Goal: Feedback & Contribution: Submit feedback/report problem

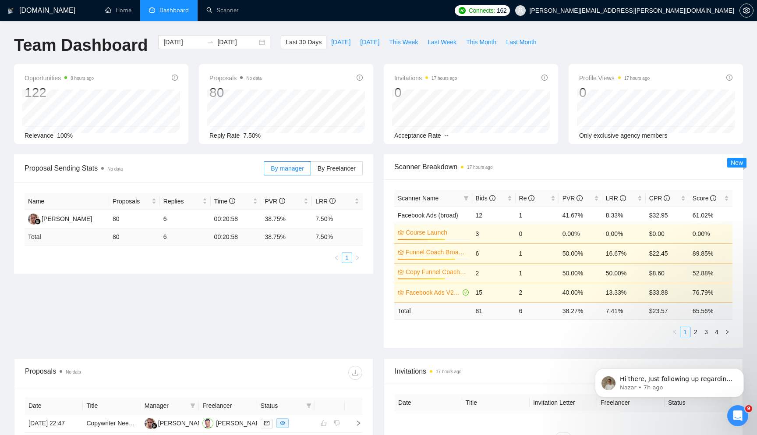
click at [176, 10] on span "Dashboard" at bounding box center [173, 10] width 29 height 7
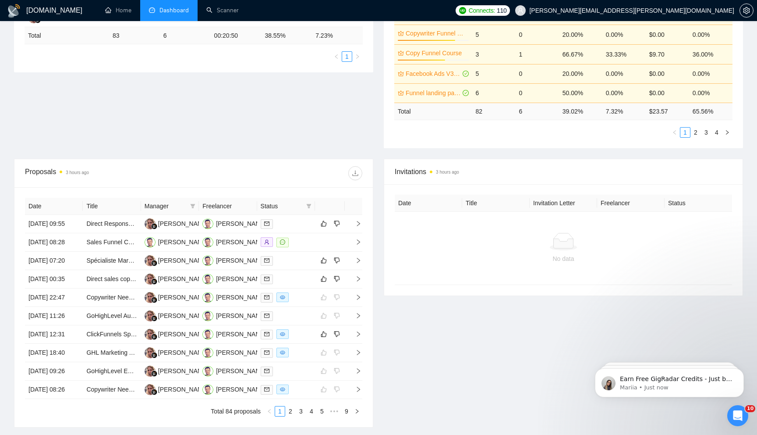
scroll to position [221, 0]
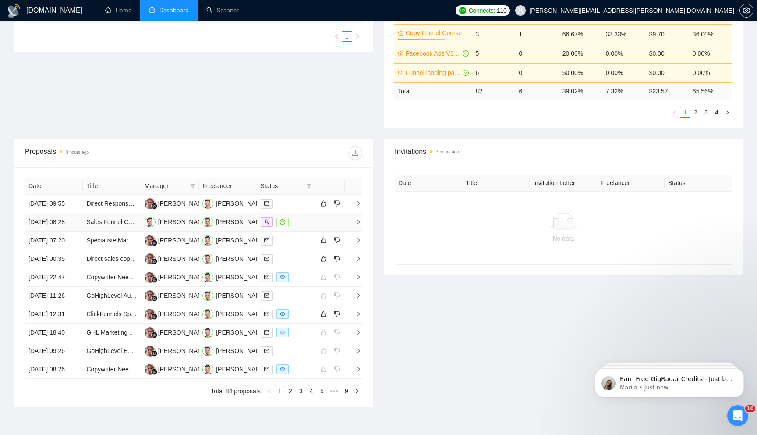
click at [360, 225] on icon "right" at bounding box center [358, 222] width 6 height 6
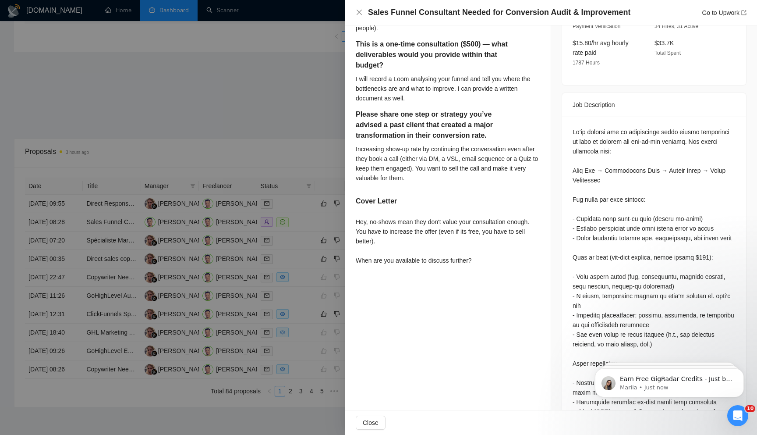
scroll to position [374, 0]
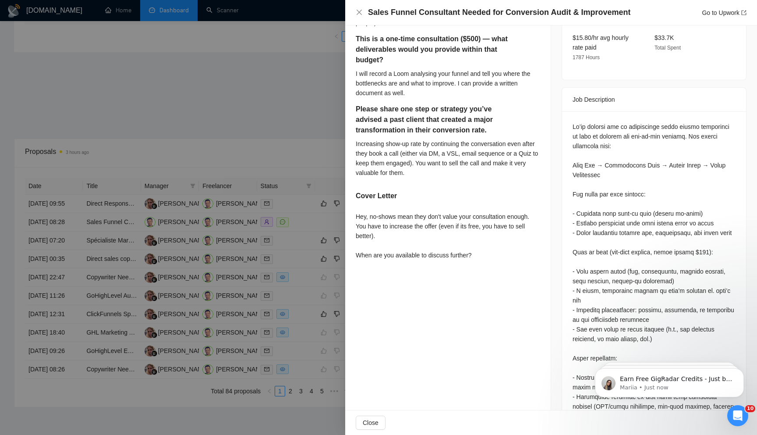
click at [305, 158] on div at bounding box center [378, 217] width 757 height 435
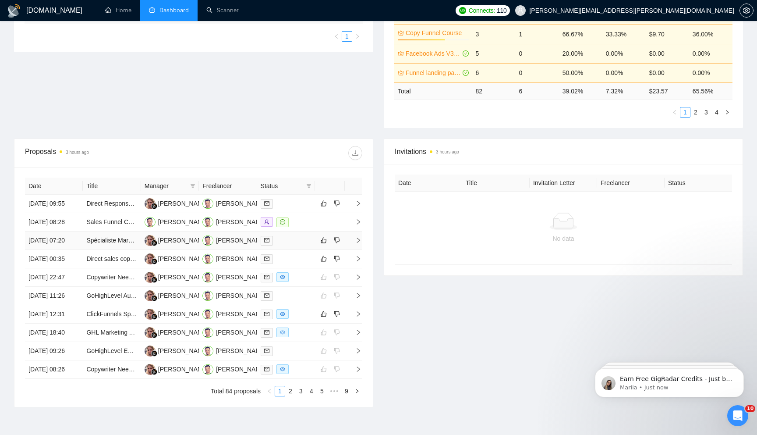
click at [361, 243] on icon "right" at bounding box center [358, 240] width 6 height 6
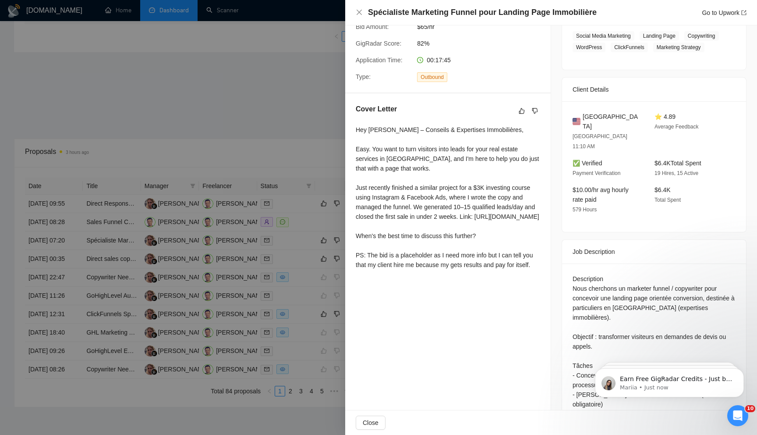
scroll to position [244, 0]
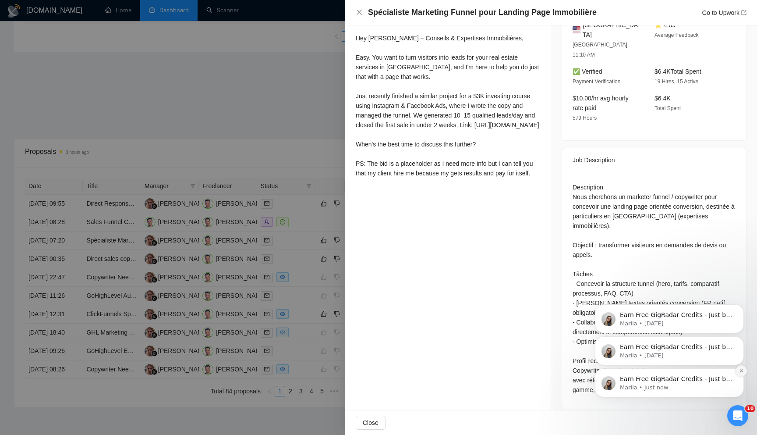
click at [741, 370] on icon "Dismiss notification" at bounding box center [741, 370] width 5 height 5
click at [741, 370] on icon "Dismiss notification" at bounding box center [742, 371] width 4 height 4
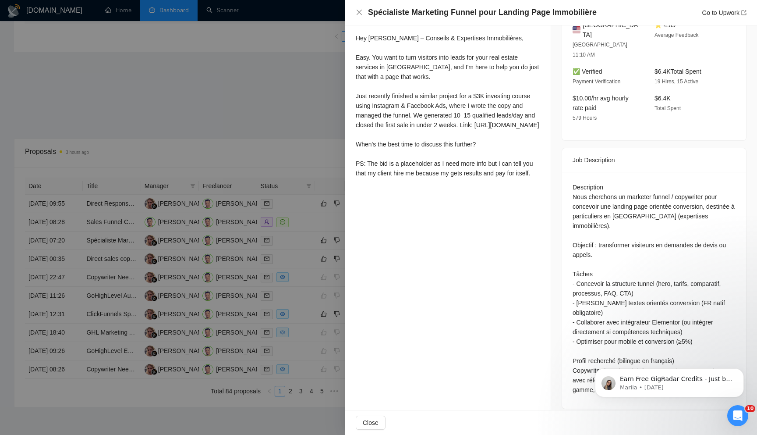
click at [741, 370] on icon "Dismiss notification" at bounding box center [742, 371] width 4 height 4
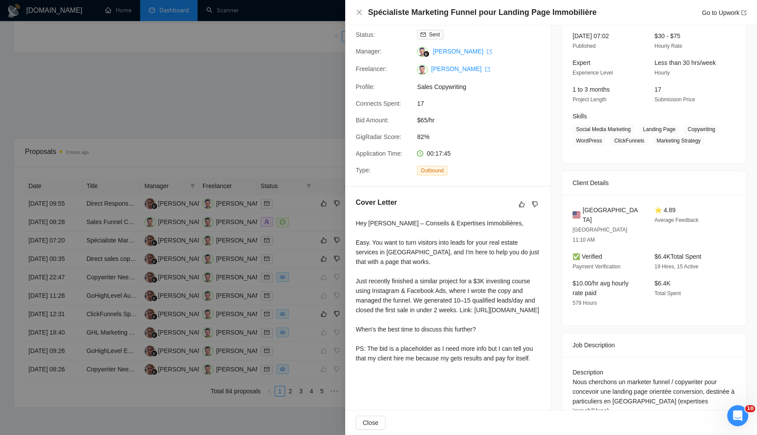
scroll to position [60, 0]
click at [535, 202] on icon "dislike" at bounding box center [535, 202] width 6 height 7
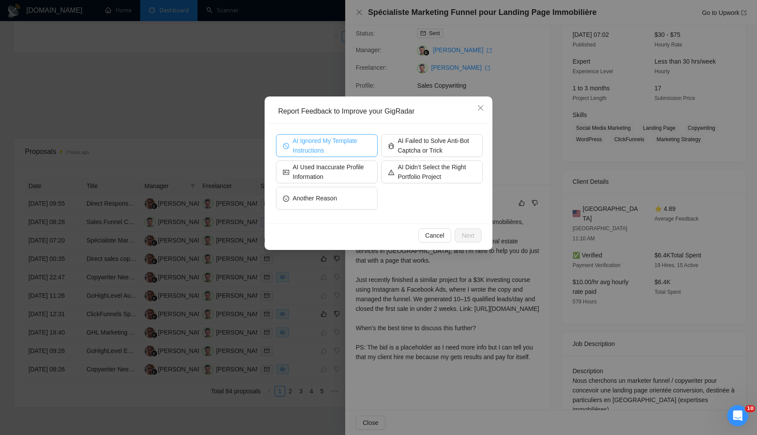
click at [351, 142] on span "AI Ignored My Template Instructions" at bounding box center [332, 145] width 78 height 19
click at [466, 235] on span "Next" at bounding box center [468, 235] width 13 height 10
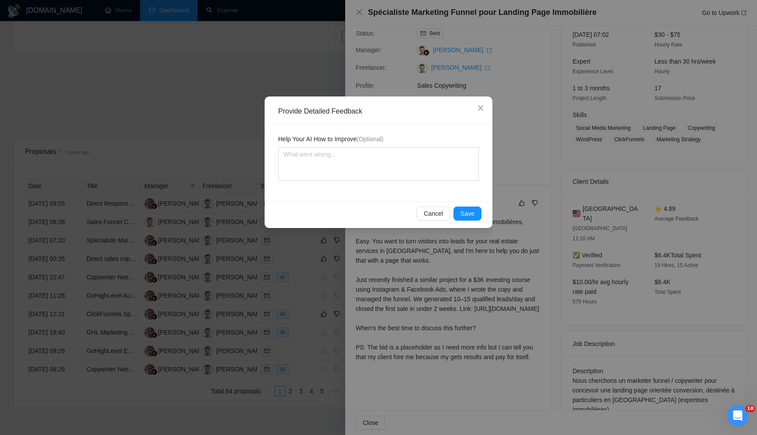
click at [398, 186] on div "Help Your AI How to Improve (Optional)" at bounding box center [379, 163] width 222 height 78
click at [391, 176] on textarea at bounding box center [378, 163] width 201 height 33
type textarea "T"
type textarea "Th"
type textarea "The"
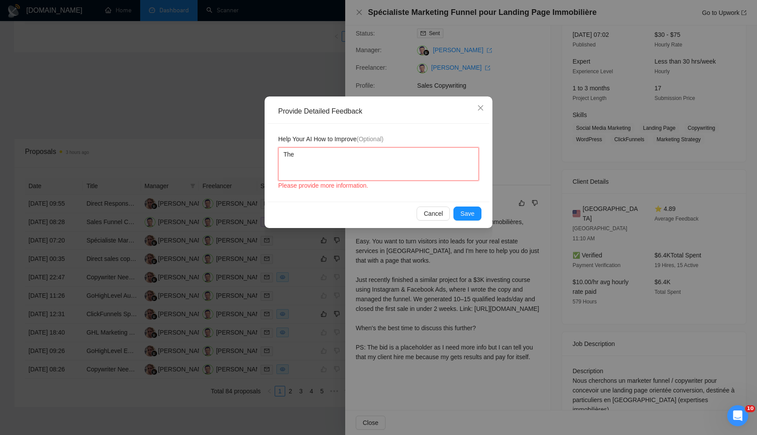
type textarea "The"
type textarea "The j"
type textarea "The jo"
type textarea "The job"
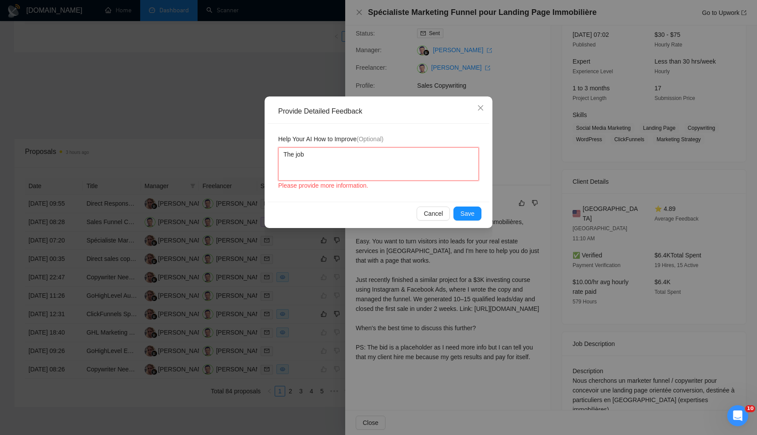
type textarea "The job p"
type textarea "The job po"
type textarea "The job pos"
type textarea "The job post"
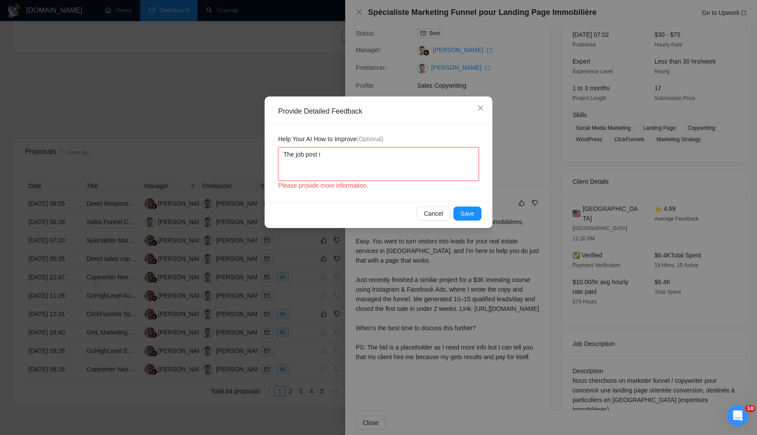
type textarea "The job post is"
type textarea "The job post is w"
type textarea "The job post is wr"
type textarea "The job post is wri"
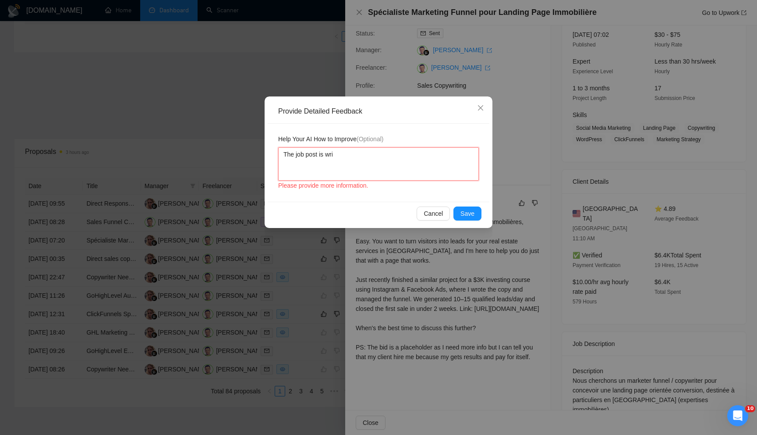
type textarea "The job post is writ"
type textarea "The job post is writt"
type textarea "The job post is writte"
type textarea "The job post is written"
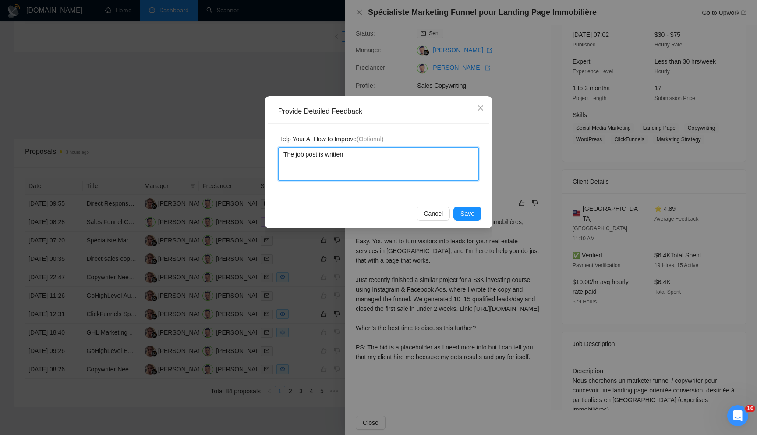
type textarea "The job post is written i"
type textarea "The job post is written in"
type textarea "The job post is written in F"
type textarea "The job post is written in Fr"
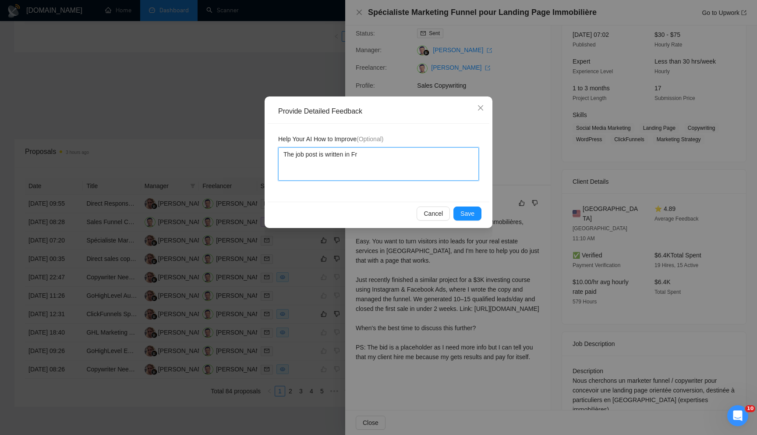
type textarea "The job post is written in Fre"
type textarea "The job post is written in Fren"
type textarea "The job post is written in Frenc"
type textarea "The job post is written in French"
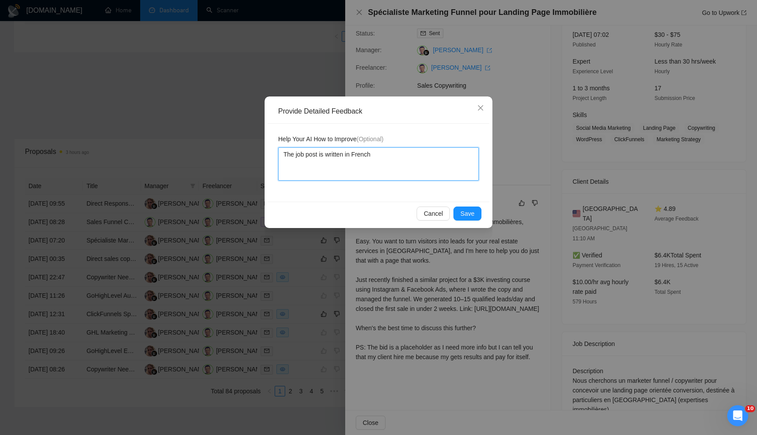
type textarea "The job post is written in French a"
type textarea "The job post is written in French and"
type textarea "The job post is written in French and so"
type textarea "The job post is written in French and so w"
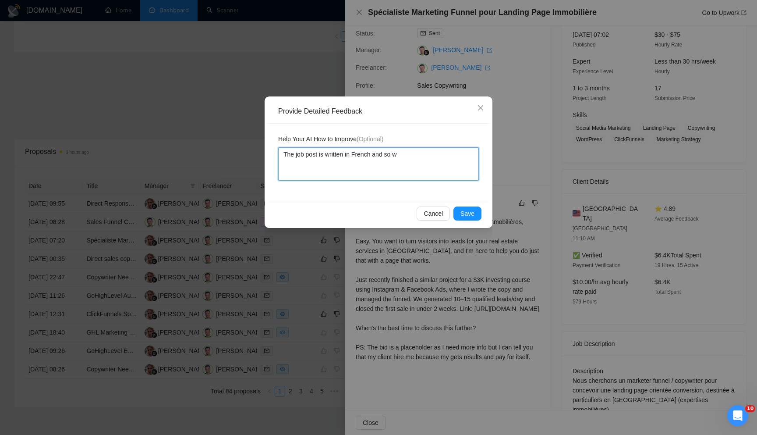
type textarea "The job post is written in French and so we"
type textarea "The job post is written in French and so we."
type textarea "The job post is written in French and so we. e"
type textarea "The job post is written in French and so we."
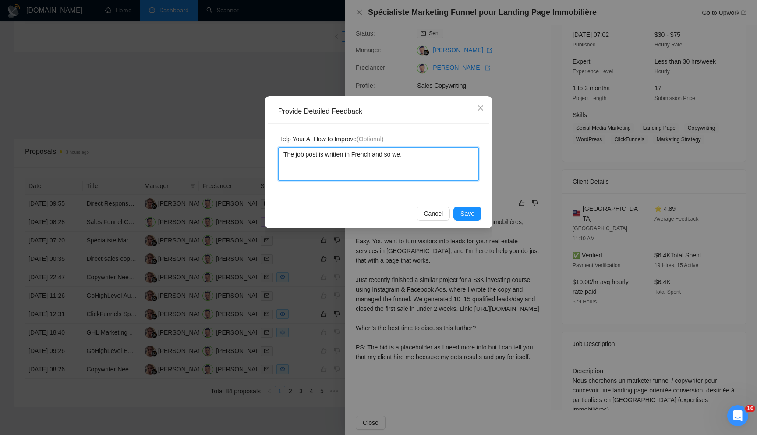
type textarea "The job post is written in French and so we"
type textarea "The job post is written in French and so we ne"
type textarea "The job post is written in French and so we nee"
type textarea "The job post is written in French and so we need"
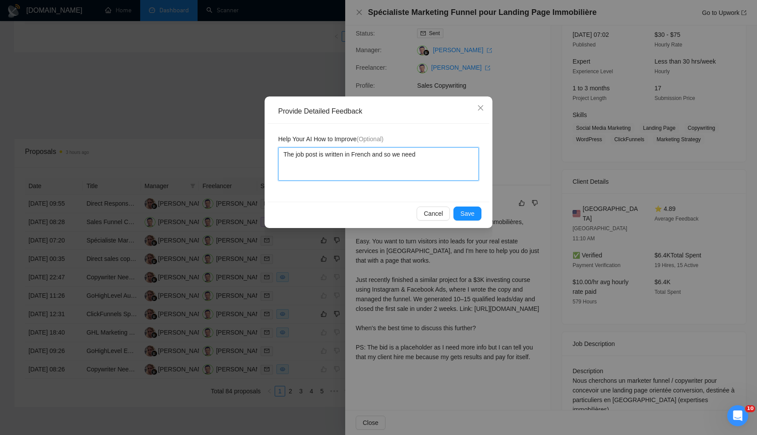
type textarea "The job post is written in French and so we need"
type textarea "The job post is written in French and so we need t"
type textarea "The job post is written in French and so we need to"
type textarea "The job post is written in French and so we need to r"
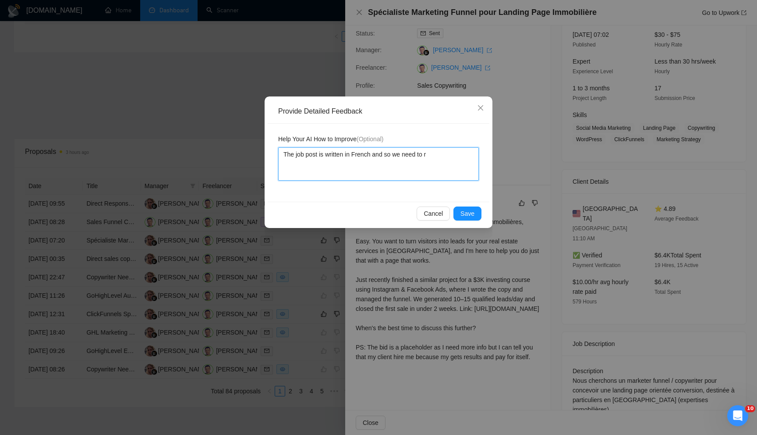
type textarea "The job post is written in French and so we need to re"
type textarea "The job post is written in French and so we need to rep"
type textarea "The job post is written in French and so we need to repl"
type textarea "The job post is written in French and so we need to reply"
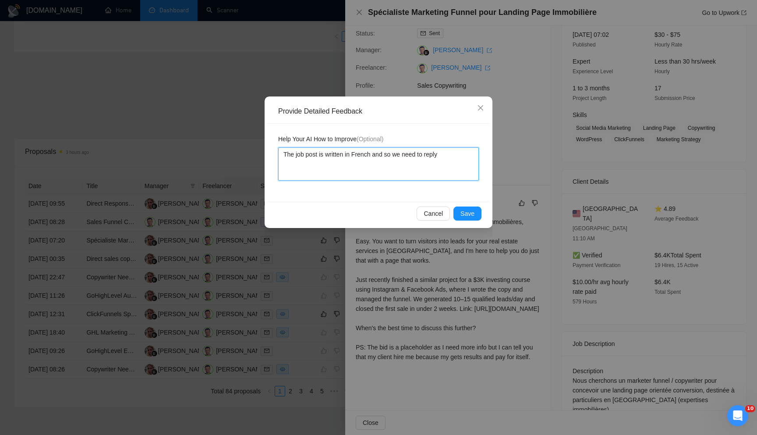
type textarea "The job post is written in French and so we need to reply i"
type textarea "The job post is written in French and so we need to reply in"
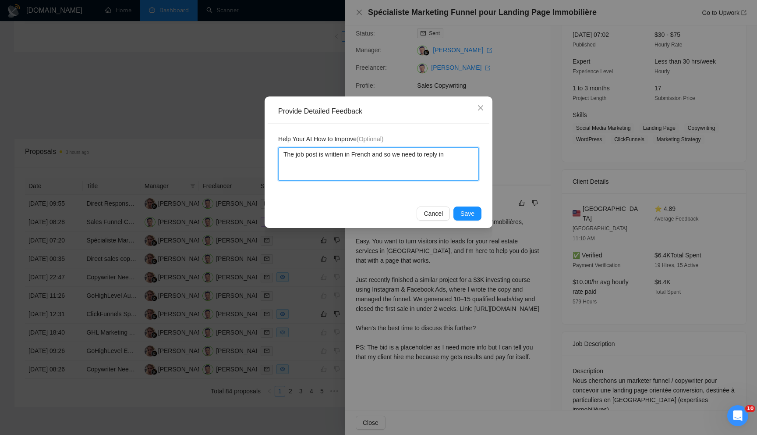
type textarea "The job post is written in French and so we need to reply in f"
type textarea "The job post is written in French and so we need to reply in fr"
type textarea "The job post is written in French and so we need to reply in fre"
type textarea "The job post is written in French and so we need to reply in fren"
type textarea "The job post is written in French and so we need to reply in frenc"
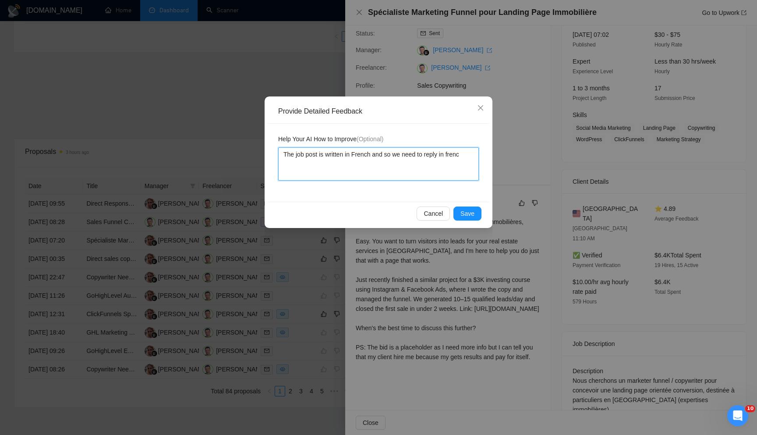
type textarea "The job post is written in French and so we need to reply in french"
type textarea "The job post is written in French and so we need to reply in french t"
type textarea "The job post is written in French and so we need to reply in french to"
type textarea "The job post is written in French and so we need to reply in french too"
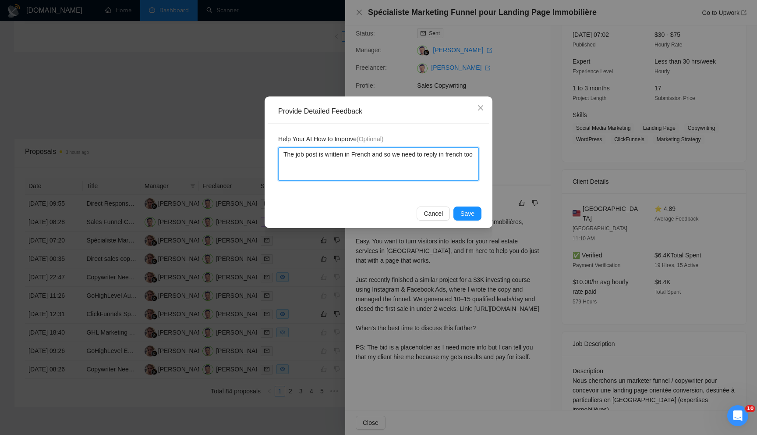
type textarea "The job post is written in French and so we need to reply in french too."
click at [468, 209] on span "Save" at bounding box center [468, 214] width 14 height 10
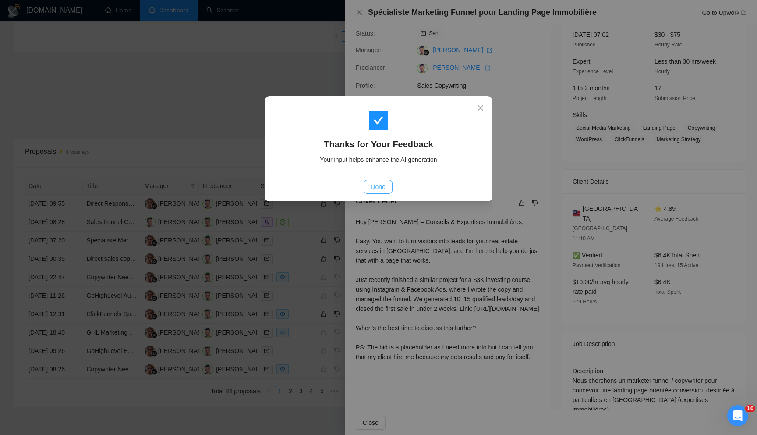
click at [376, 187] on span "Done" at bounding box center [378, 187] width 14 height 10
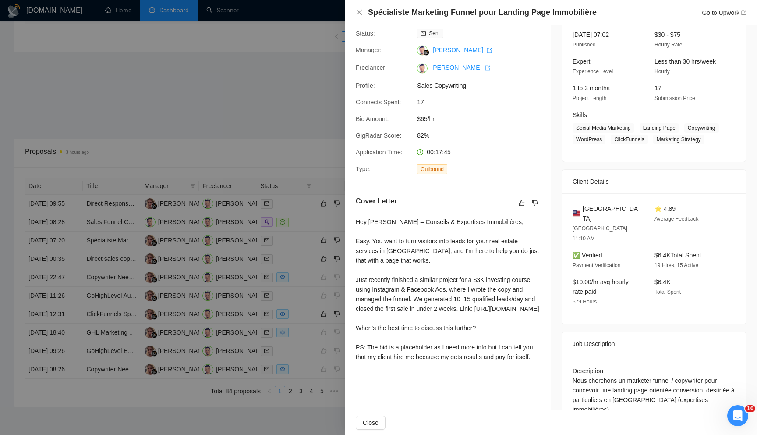
click at [301, 138] on div at bounding box center [378, 217] width 757 height 435
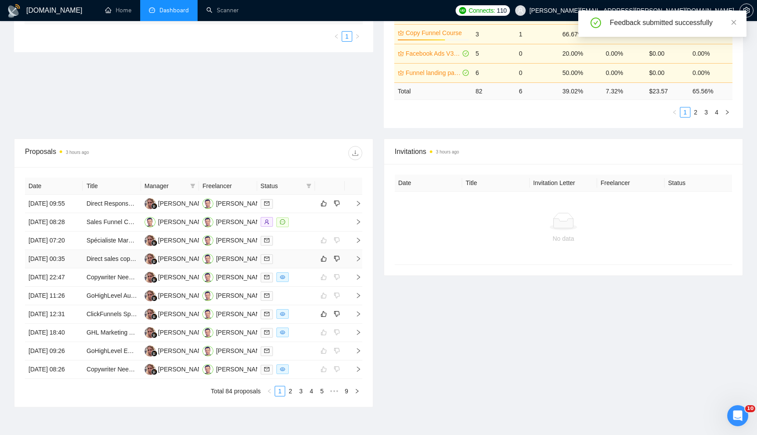
click at [361, 262] on icon "right" at bounding box center [358, 258] width 6 height 6
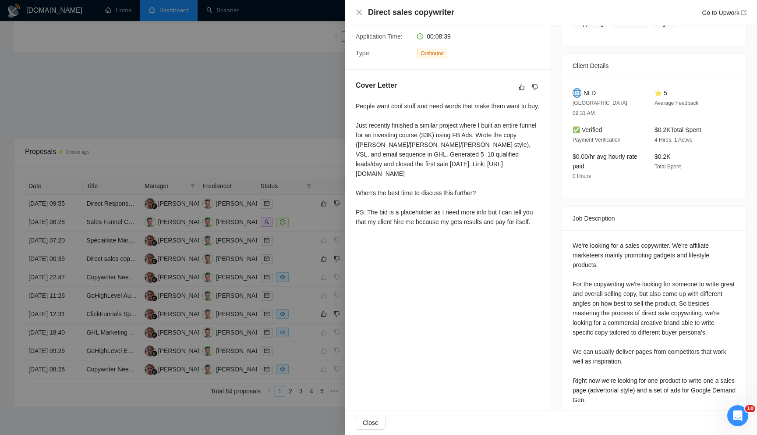
scroll to position [177, 0]
drag, startPoint x: 696, startPoint y: 234, endPoint x: 606, endPoint y: 244, distance: 90.8
click at [606, 244] on div "We're looking for a sales copywriter. We're affiliate marketeers mainly promoti…" at bounding box center [654, 374] width 163 height 270
copy div "affiliate marketeers"
click at [538, 86] on icon "dislike" at bounding box center [535, 85] width 6 height 7
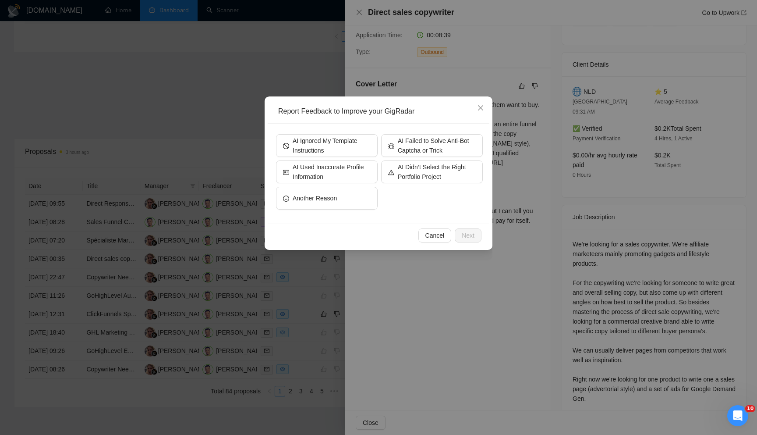
click at [425, 244] on div "Cancel Next" at bounding box center [379, 234] width 222 height 23
click at [430, 237] on span "Cancel" at bounding box center [434, 235] width 19 height 10
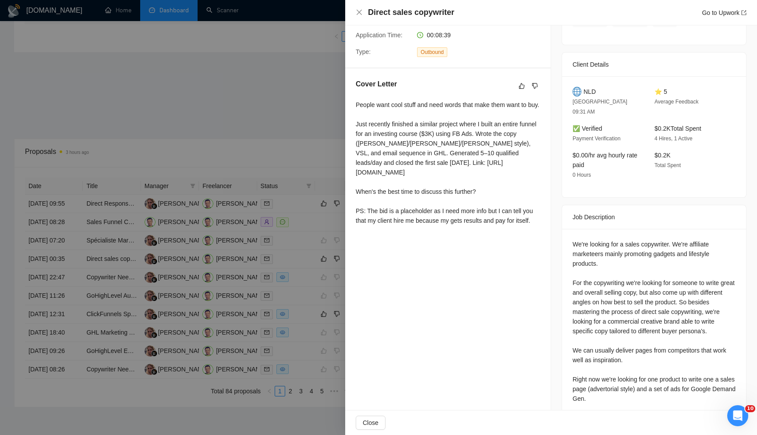
click at [308, 273] on div at bounding box center [378, 217] width 757 height 435
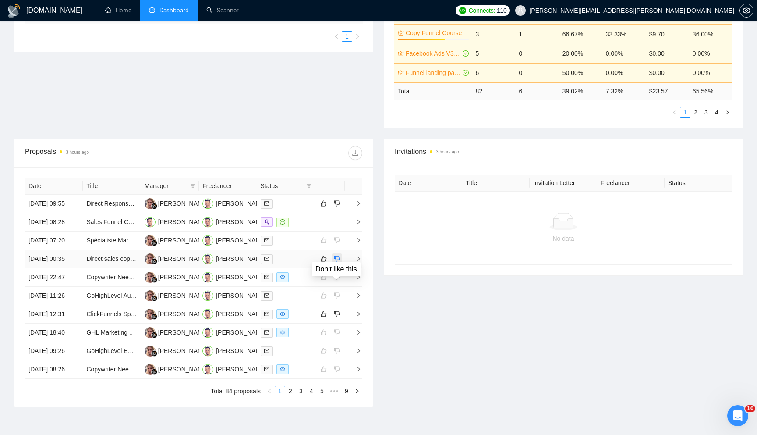
click at [338, 262] on icon "dislike" at bounding box center [337, 258] width 6 height 7
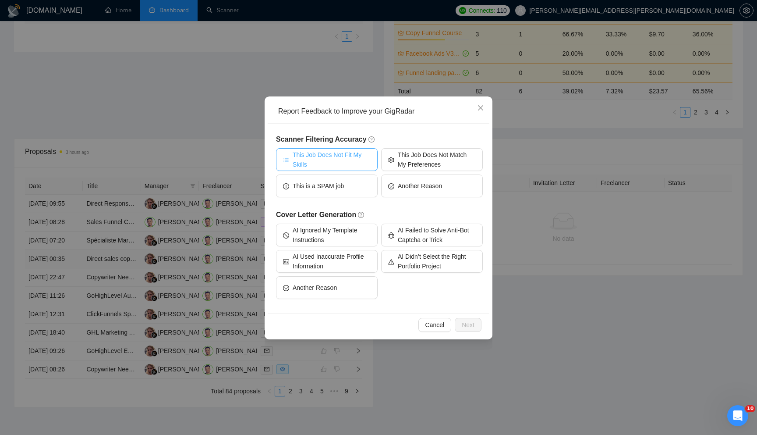
click at [352, 158] on span "This Job Does Not Fit My Skills" at bounding box center [332, 159] width 78 height 19
click at [467, 332] on div "Cancel Next" at bounding box center [379, 324] width 222 height 23
click at [470, 326] on span "Next" at bounding box center [468, 325] width 13 height 10
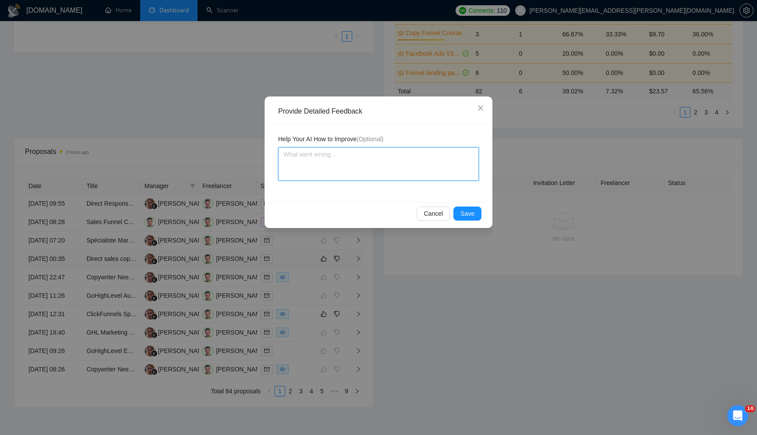
click at [366, 174] on textarea at bounding box center [378, 163] width 201 height 33
type textarea "T"
type textarea "Th"
type textarea "Thi"
type textarea "This"
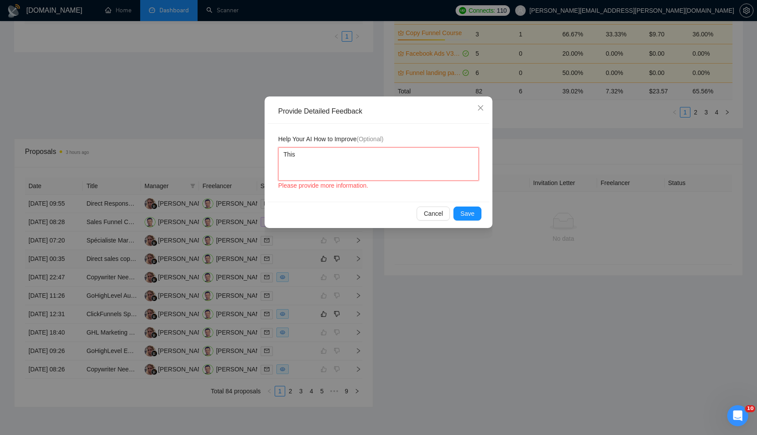
type textarea "This"
type textarea "This j"
type textarea "This job"
type textarea "This job p"
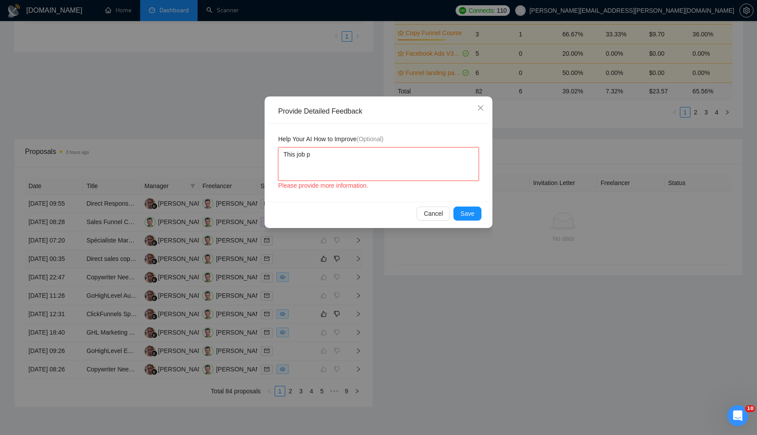
type textarea "This job po"
type textarea "This job pos"
type textarea "This job post"
type textarea "This job post is"
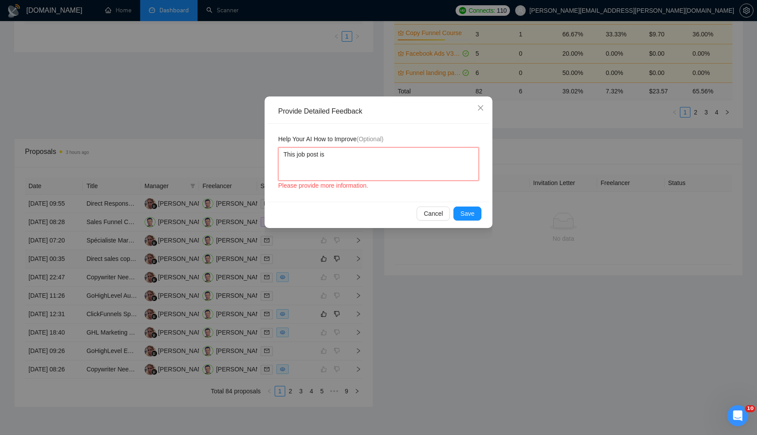
type textarea "This job post is"
type textarea "This job post is a"
type textarea "This job post is ab"
type textarea "This job post is abo"
type textarea "This job post is abou"
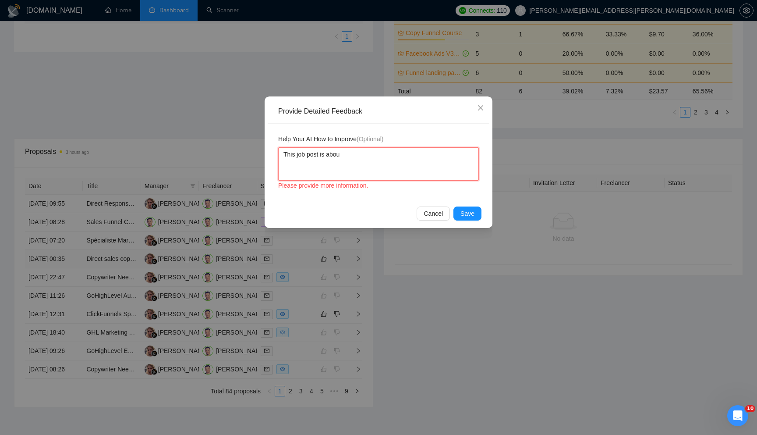
type textarea "This job post is about"
paste textarea "affiliate marketeers"
type textarea "This job post is about affiliate marketeers"
type textarea "This job post is about affiliate marketeers,"
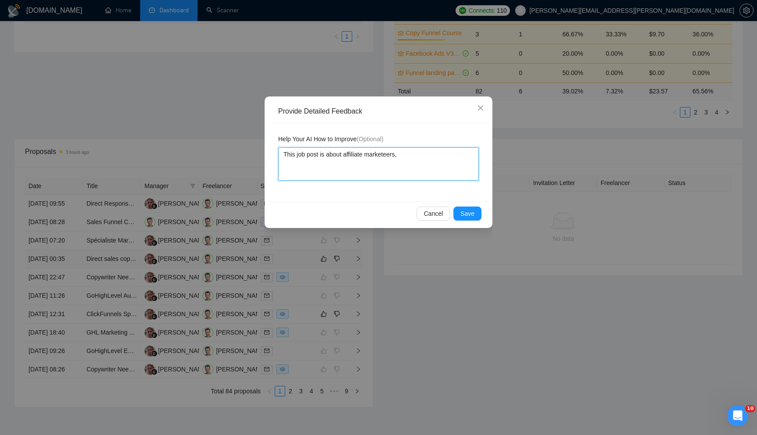
type textarea "This job post is about affiliate marketeers,"
type textarea "This job post is about affiliate marketeers, a"
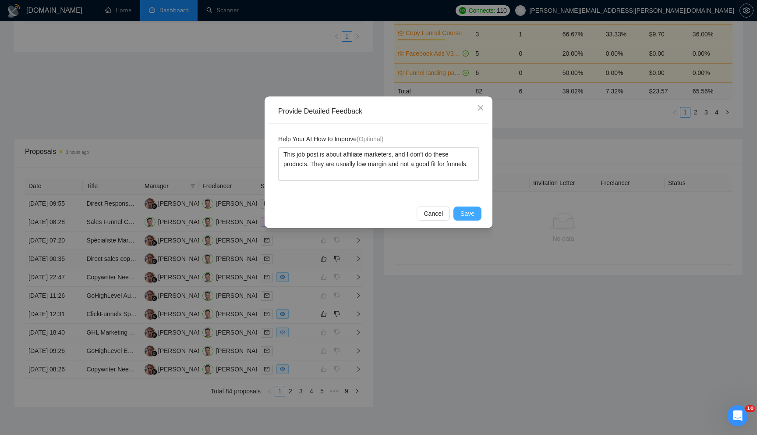
click at [465, 212] on span "Save" at bounding box center [468, 214] width 14 height 10
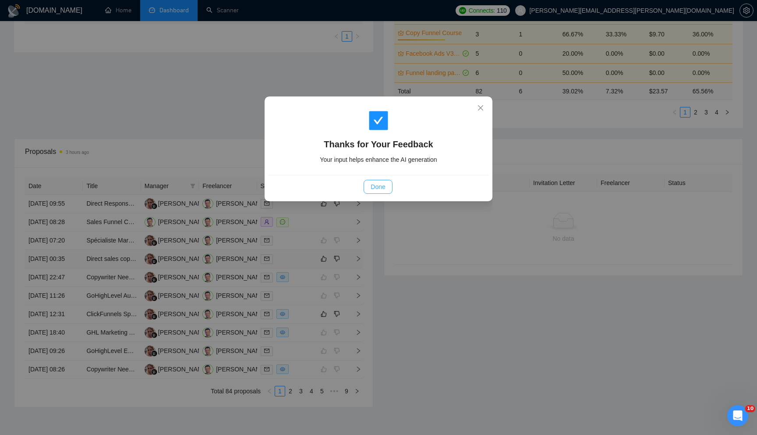
click at [379, 186] on span "Done" at bounding box center [378, 187] width 14 height 10
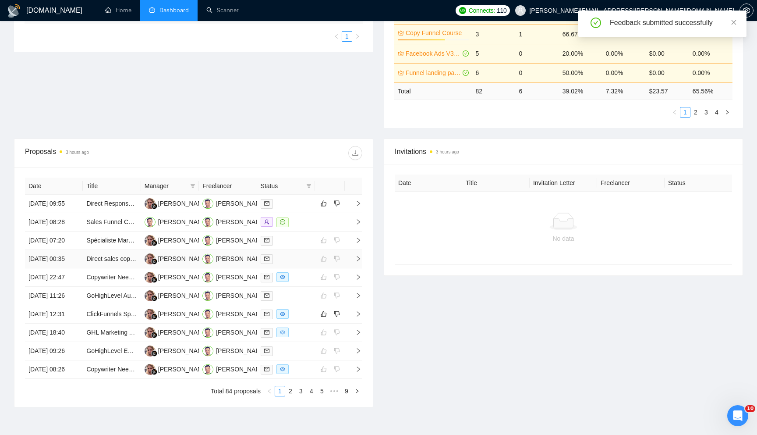
click at [359, 262] on icon "right" at bounding box center [358, 258] width 6 height 6
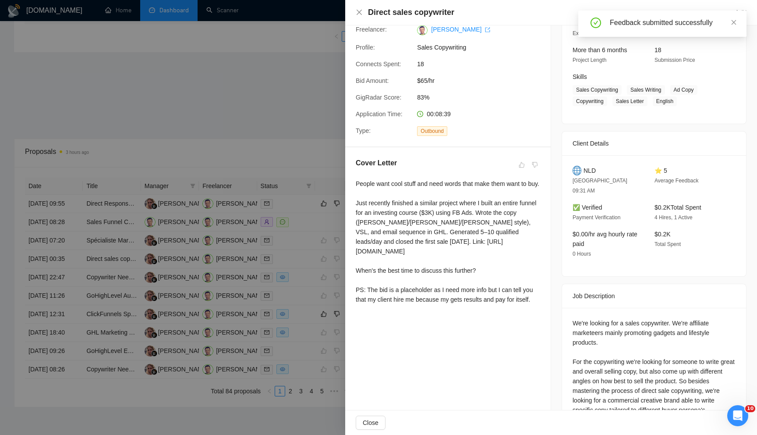
scroll to position [0, 0]
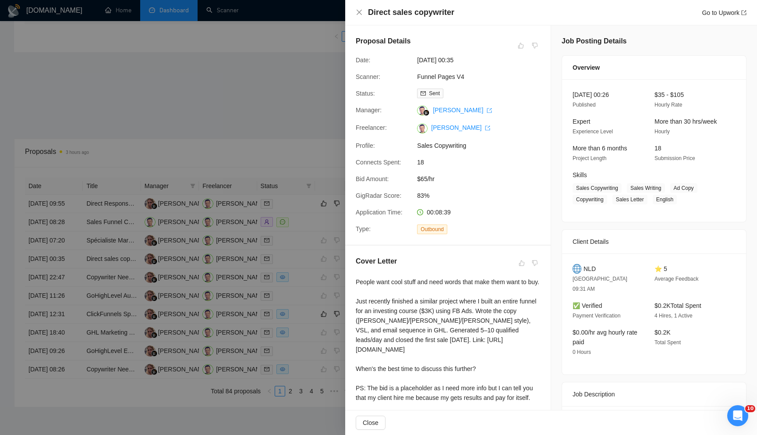
click at [304, 121] on div at bounding box center [378, 217] width 757 height 435
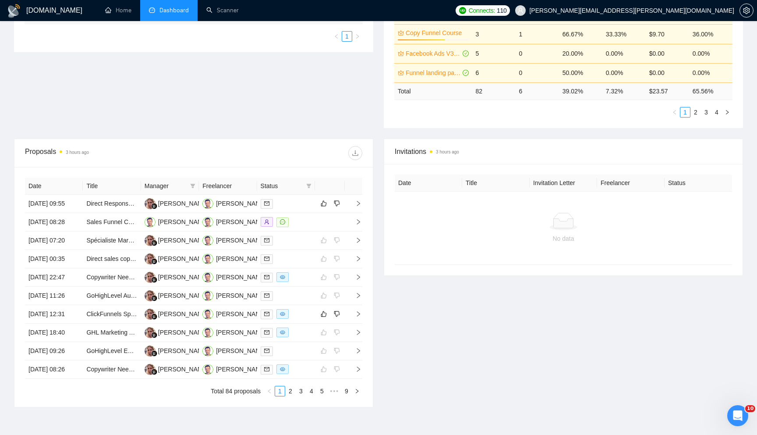
click at [220, 53] on div "Proposal Sending Stats 3 hours ago By manager By Freelancer Name Proposals Repl…" at bounding box center [379, 36] width 740 height 206
click at [223, 9] on link "Scanner" at bounding box center [222, 10] width 32 height 7
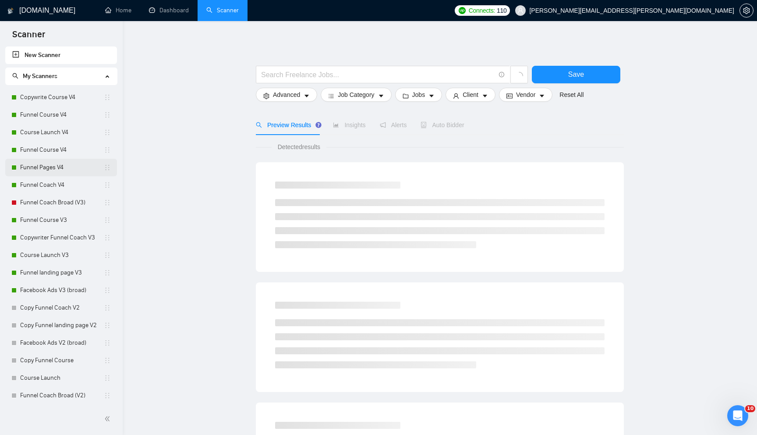
click at [64, 168] on link "Funnel Pages V4" at bounding box center [62, 168] width 84 height 18
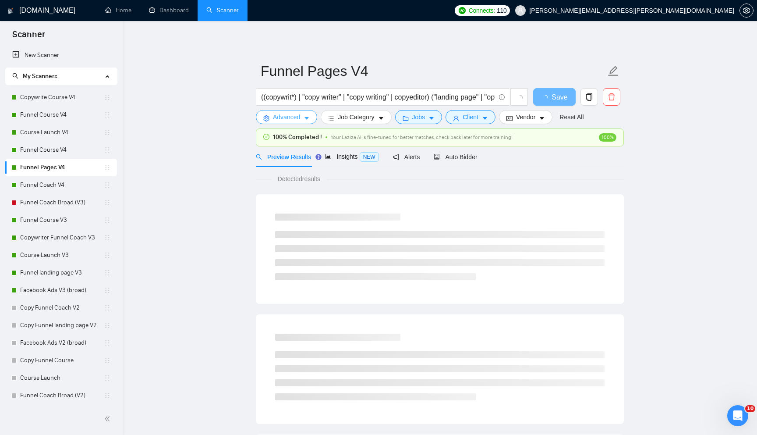
click at [291, 117] on span "Advanced" at bounding box center [286, 117] width 27 height 10
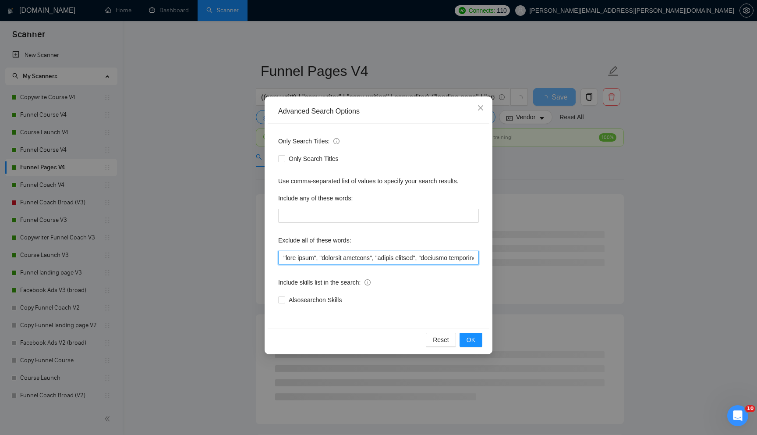
click at [299, 258] on input "text" at bounding box center [378, 258] width 201 height 14
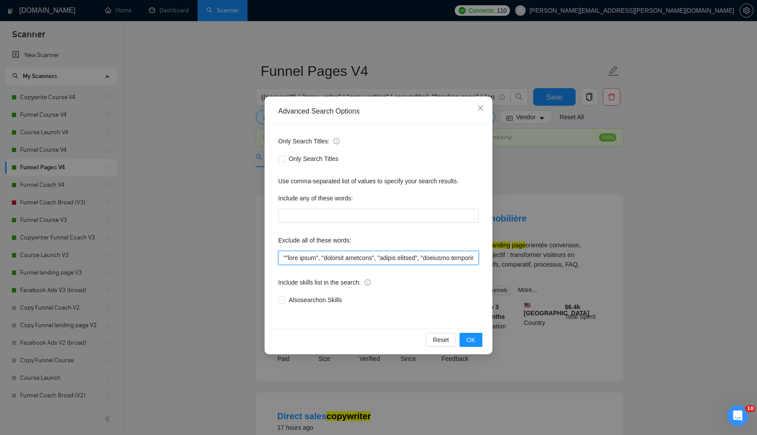
paste input "affiliate marketeers"
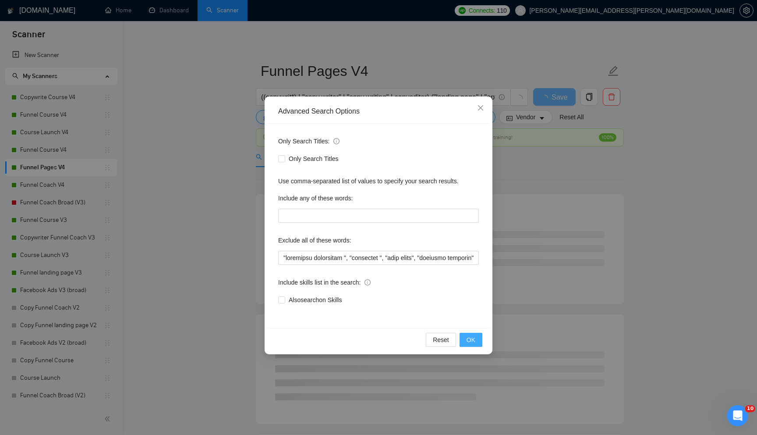
click at [474, 338] on span "OK" at bounding box center [471, 340] width 9 height 10
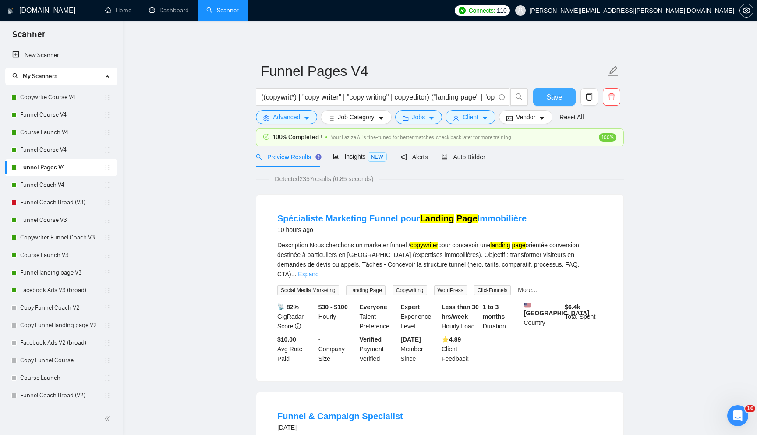
click at [558, 100] on span "Save" at bounding box center [554, 97] width 16 height 11
